Goal: Check status: Check status

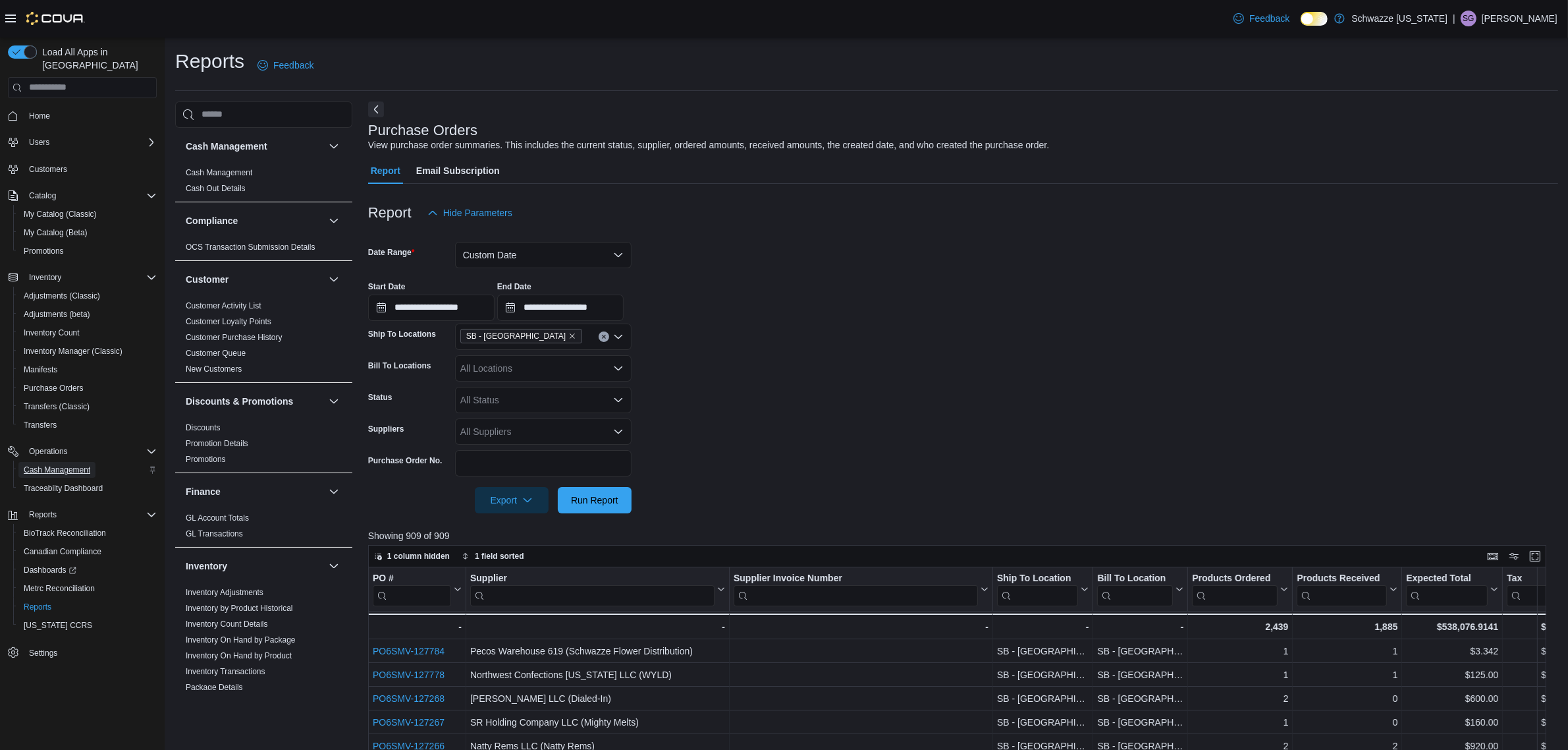
click at [77, 464] on span "Cash Management" at bounding box center [56, 470] width 66 height 10
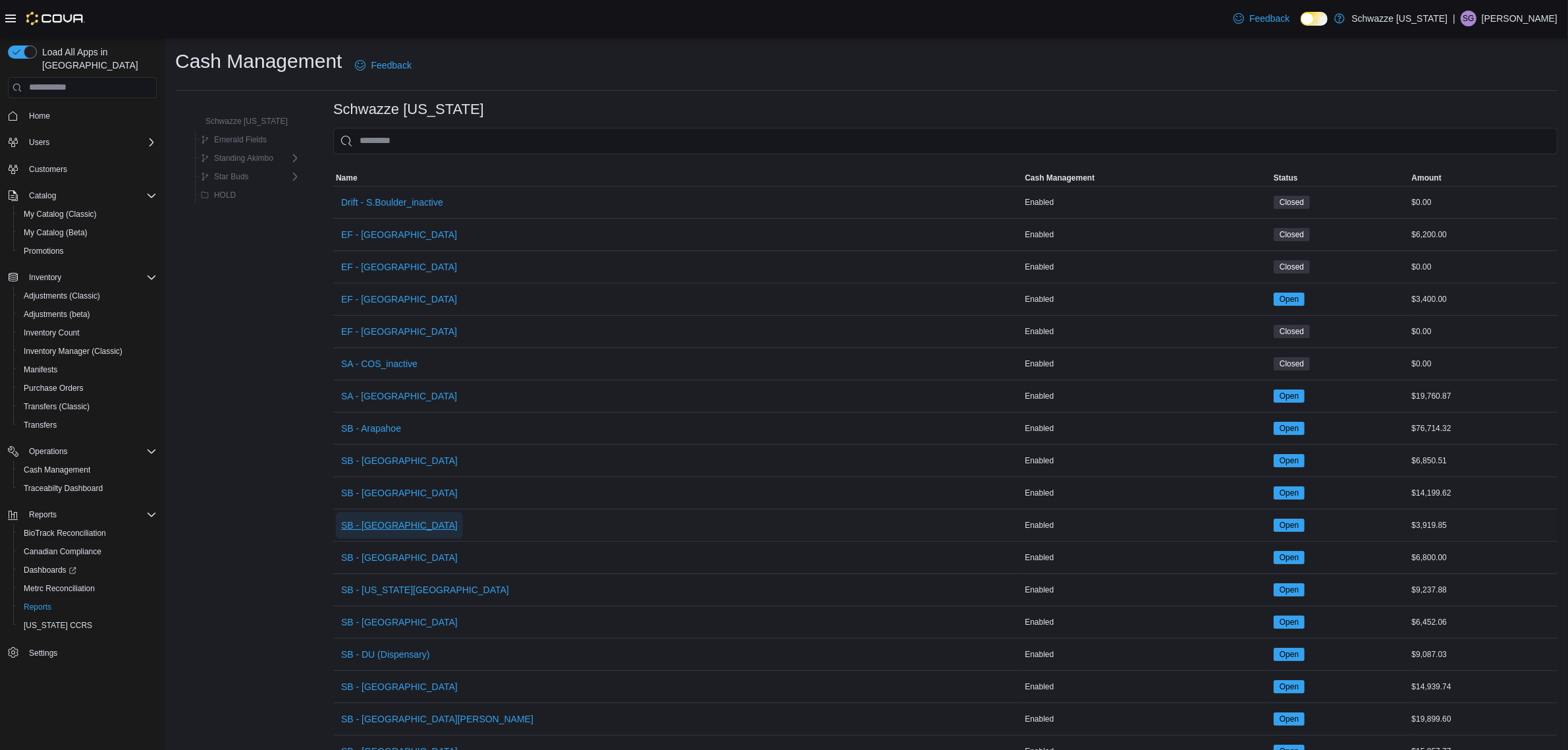
click at [383, 525] on span "SB - [GEOGRAPHIC_DATA]" at bounding box center [398, 525] width 116 height 13
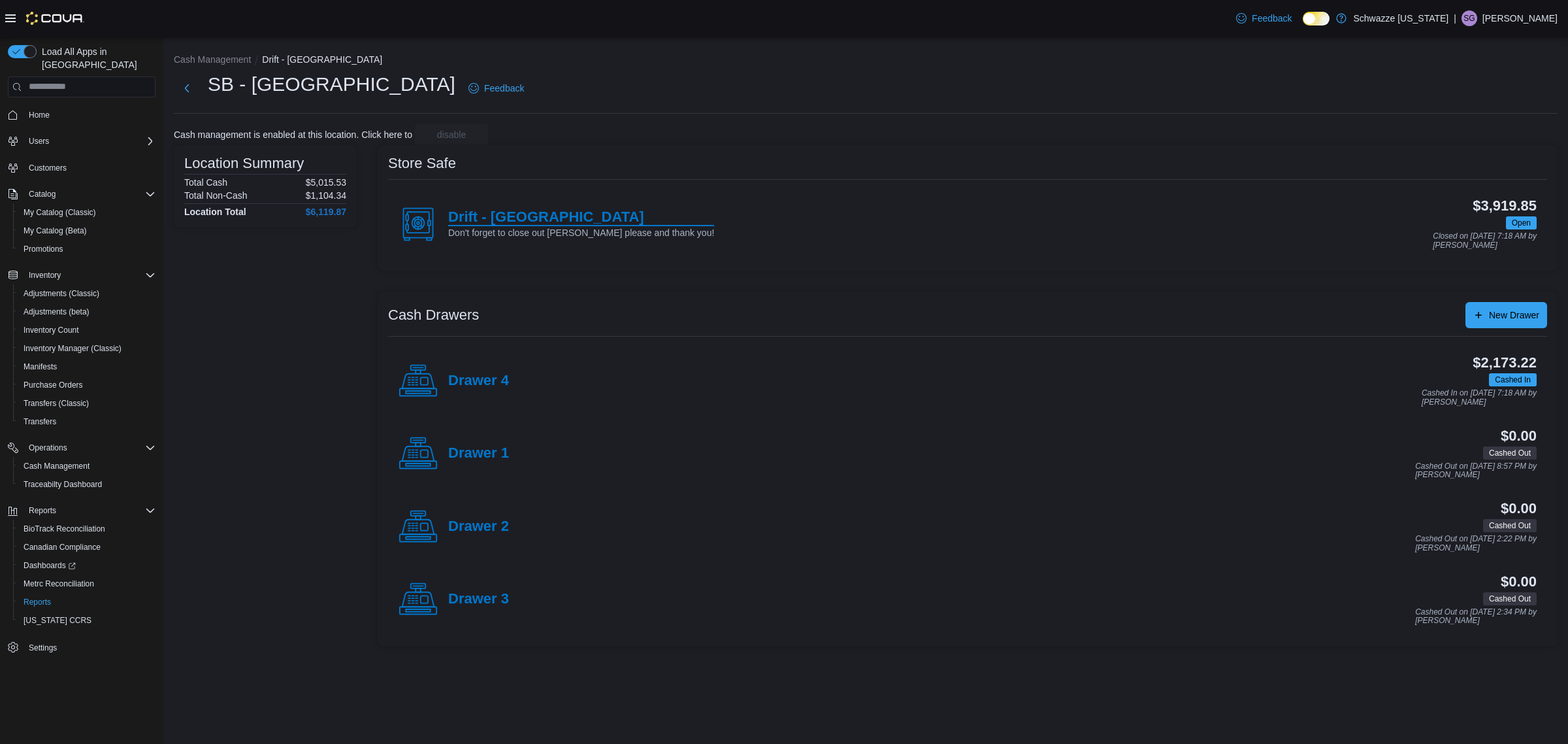
click at [513, 216] on h4 "Drift - [GEOGRAPHIC_DATA]" at bounding box center [581, 217] width 266 height 17
